Goal: Navigation & Orientation: Find specific page/section

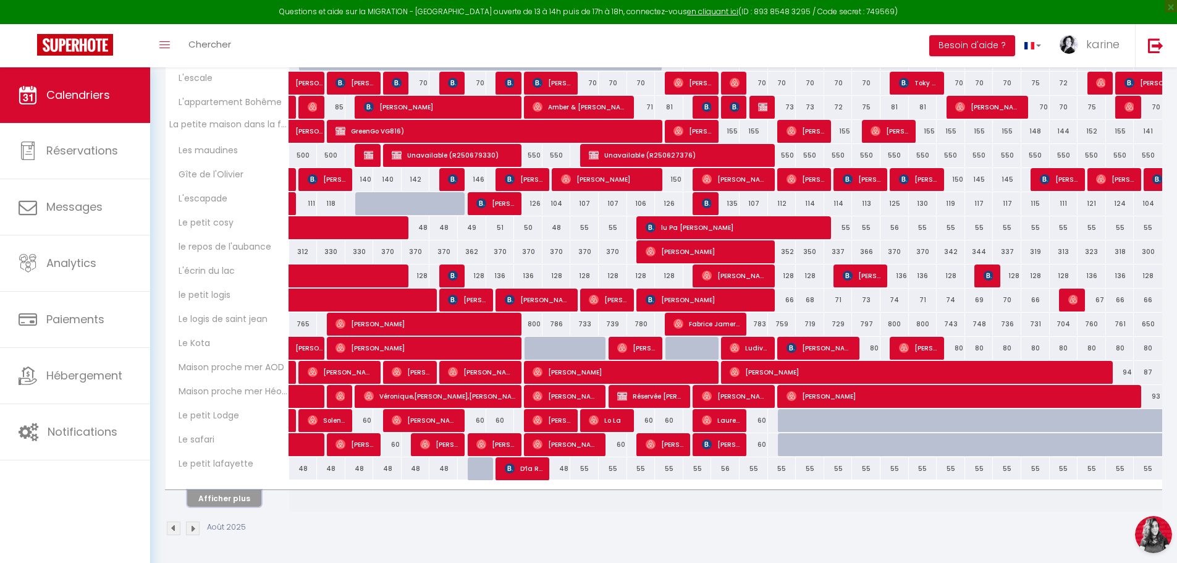
scroll to position [221, 0]
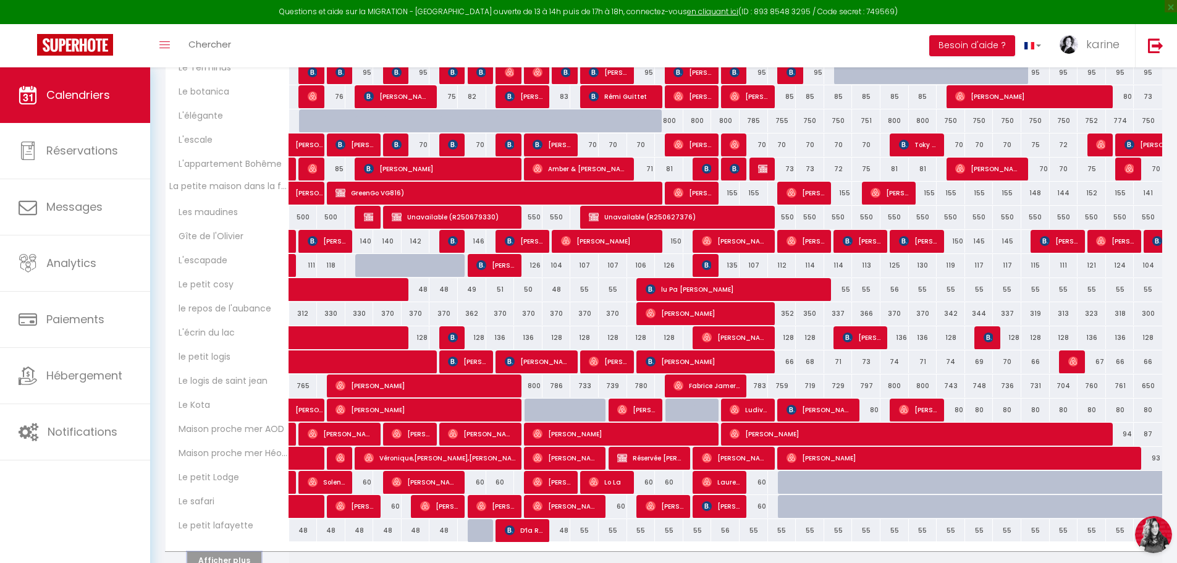
drag, startPoint x: 243, startPoint y: 558, endPoint x: 298, endPoint y: 534, distance: 59.8
click at [243, 558] on button "Afficher plus" at bounding box center [224, 560] width 74 height 17
